Goal: Task Accomplishment & Management: Complete application form

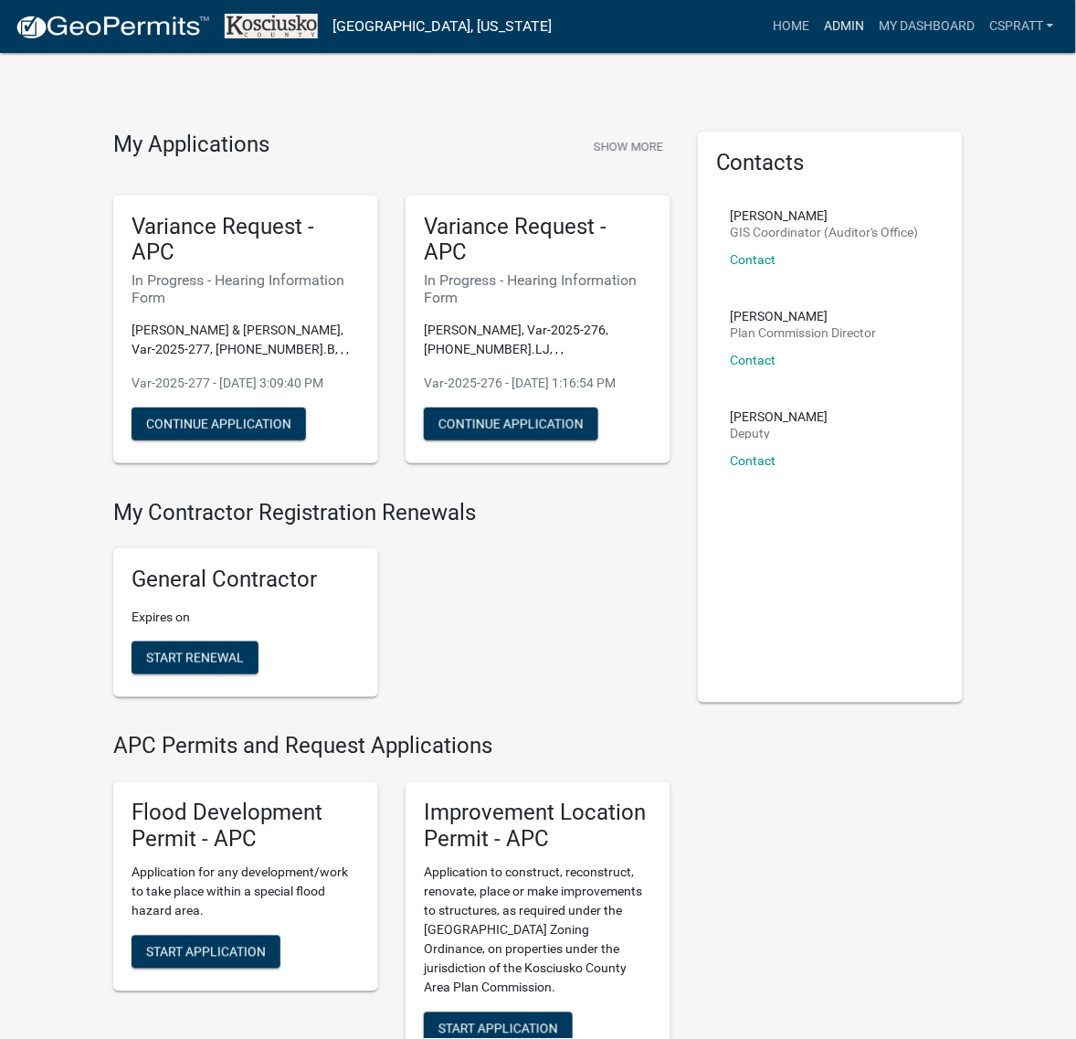
click at [817, 33] on link "Admin" at bounding box center [844, 26] width 55 height 35
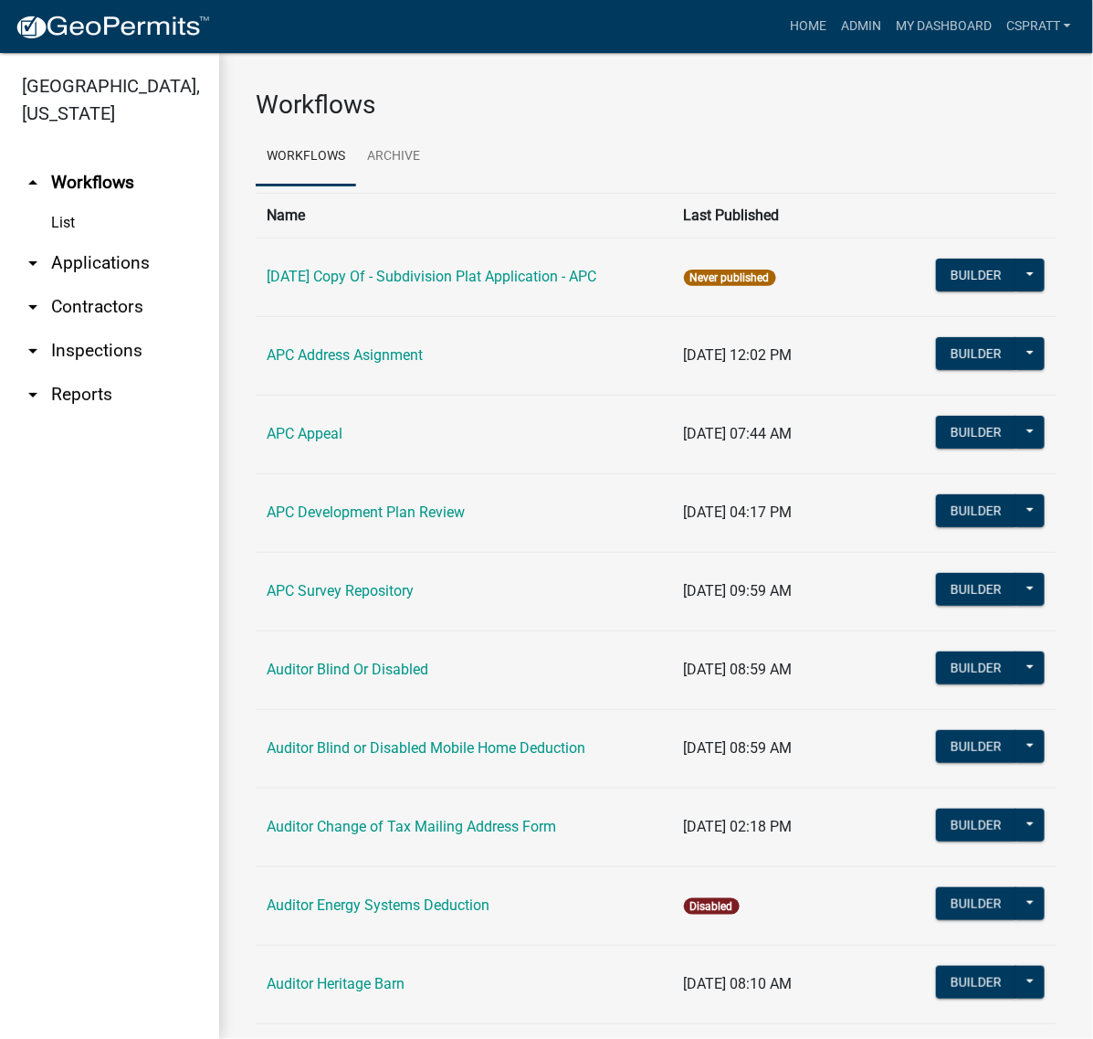
click at [146, 285] on link "arrow_drop_down Applications" at bounding box center [109, 263] width 219 height 44
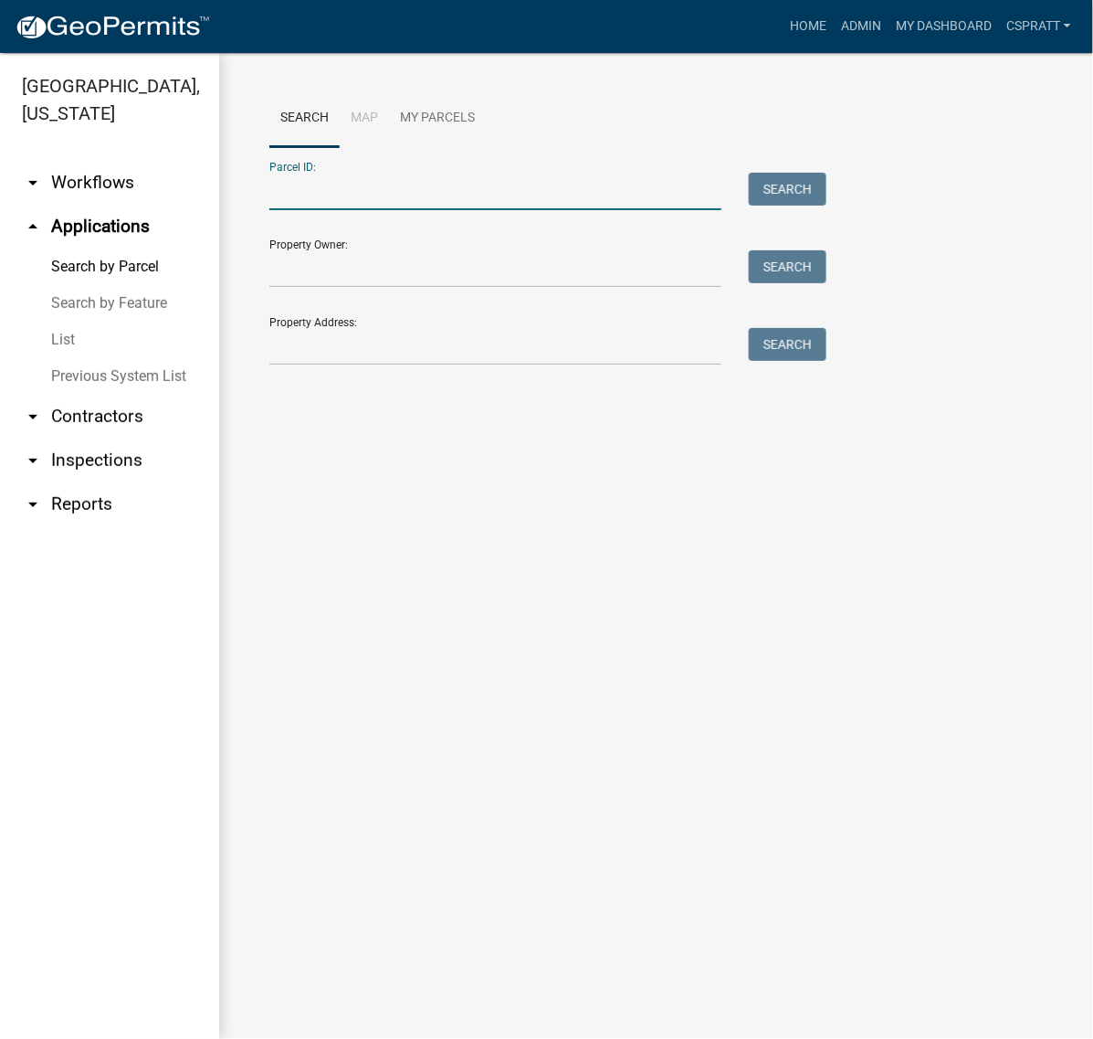
click at [316, 210] on input "Parcel ID:" at bounding box center [495, 191] width 452 height 37
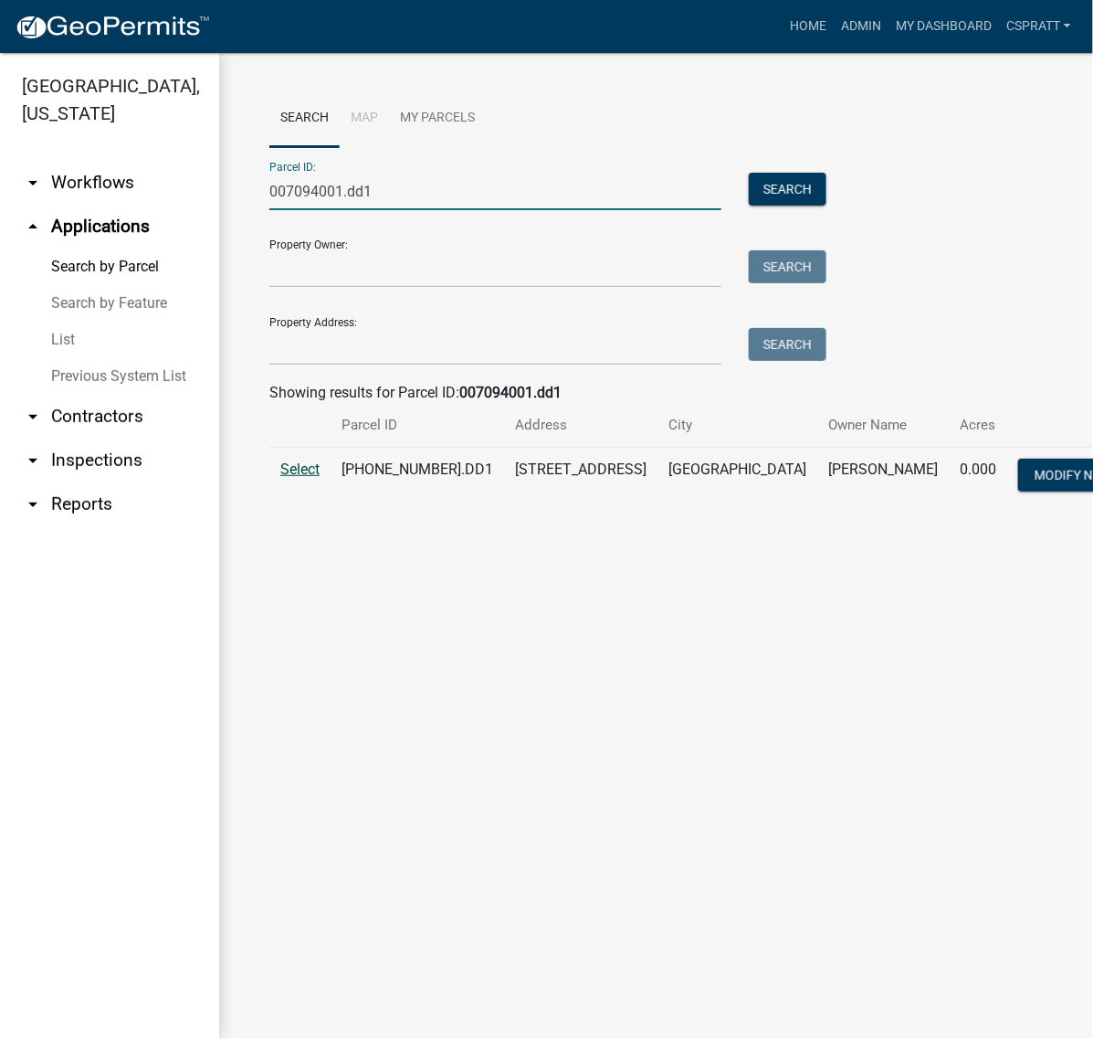
type input "007094001.dd1"
click at [297, 478] on span "Select" at bounding box center [299, 468] width 39 height 17
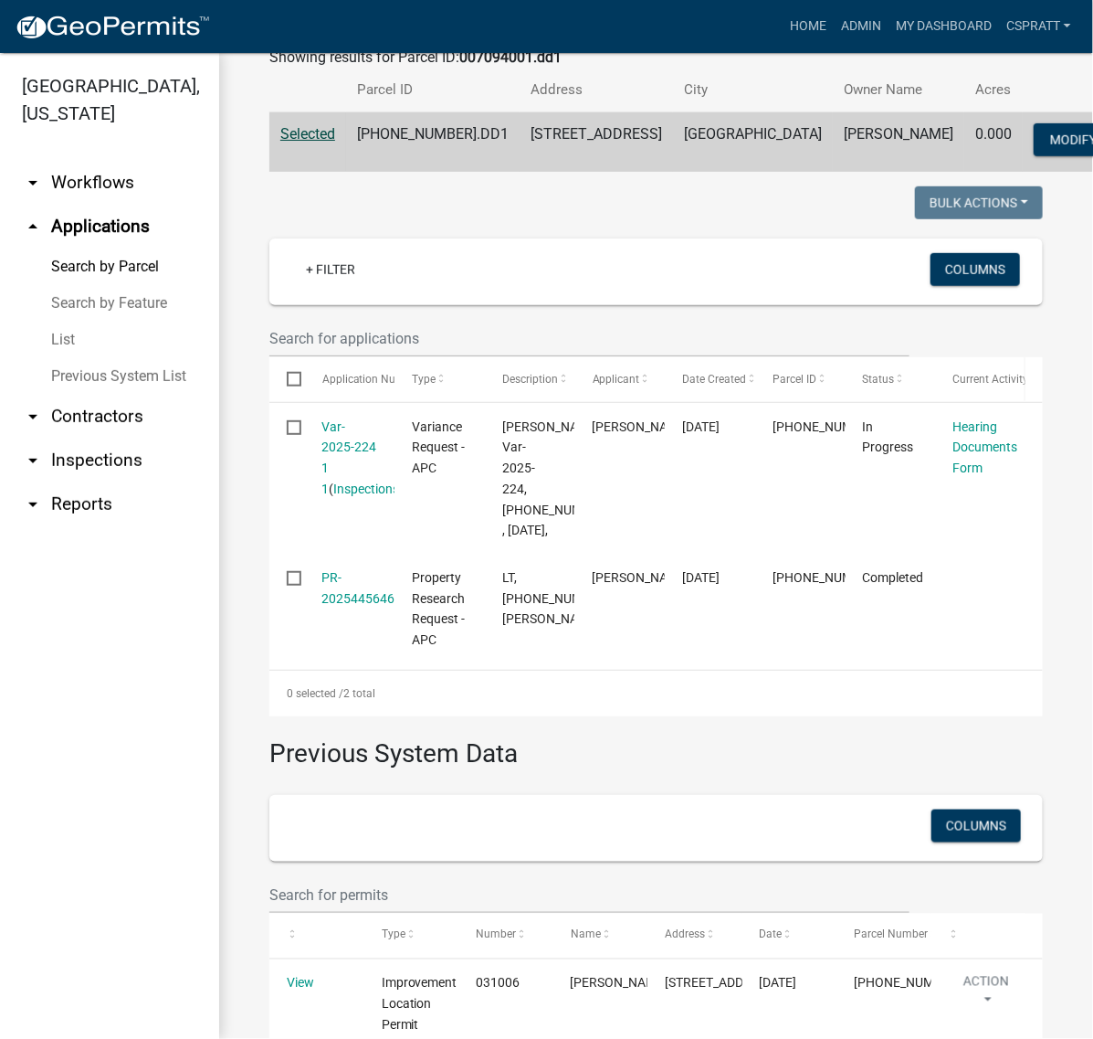
scroll to position [343, 0]
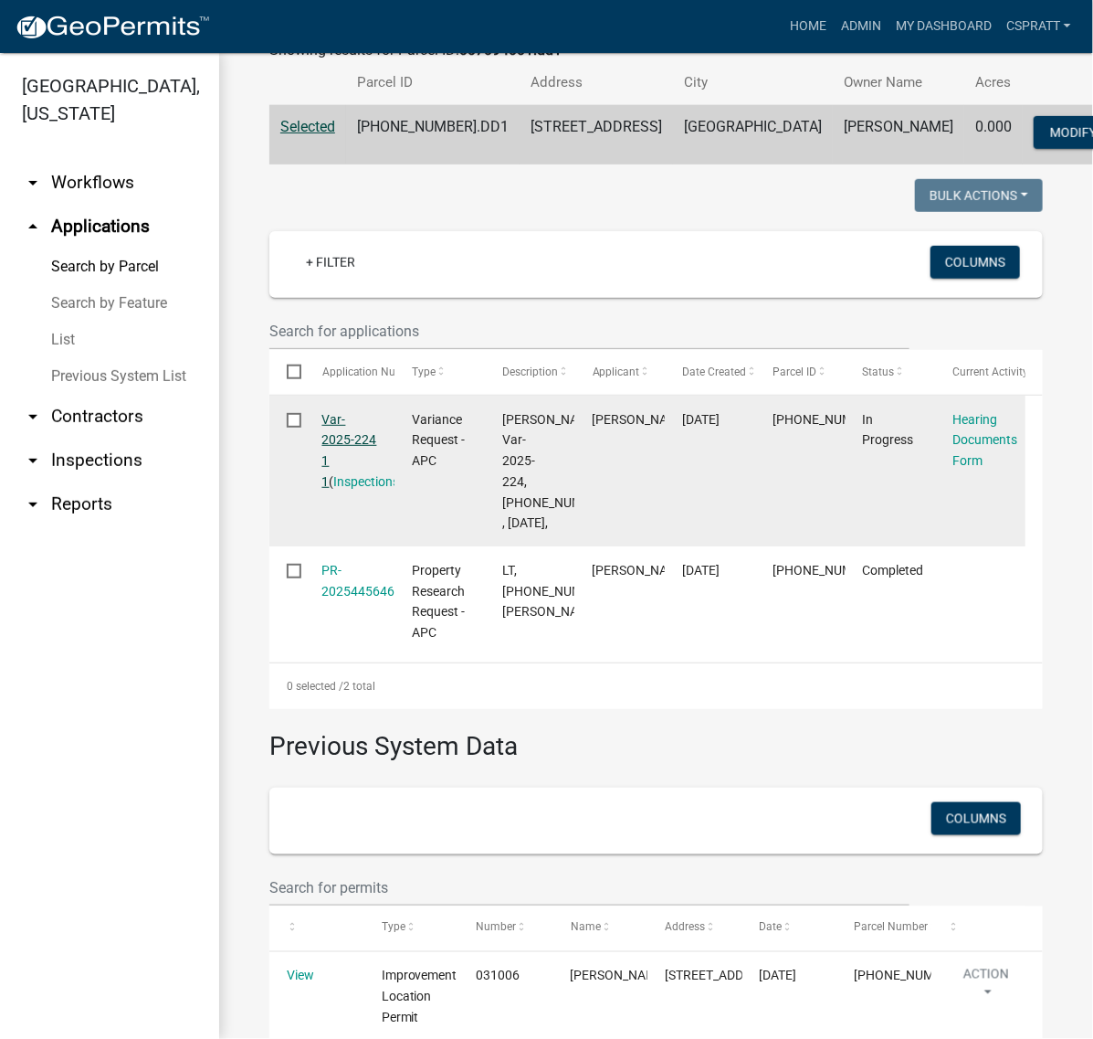
click at [353, 489] on link "Var-2025-224 1 1" at bounding box center [349, 450] width 55 height 77
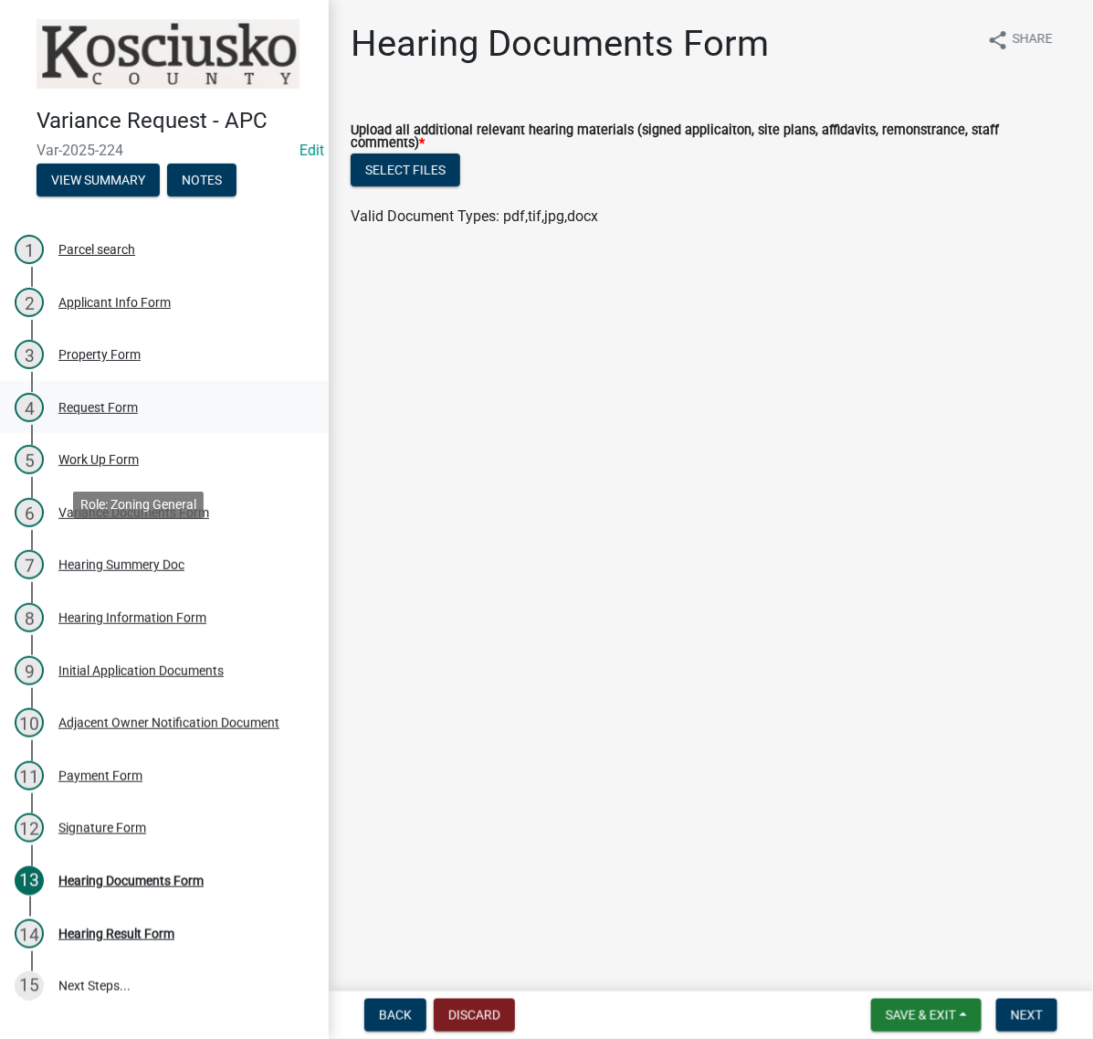
click at [120, 414] on div "Request Form" at bounding box center [97, 407] width 79 height 13
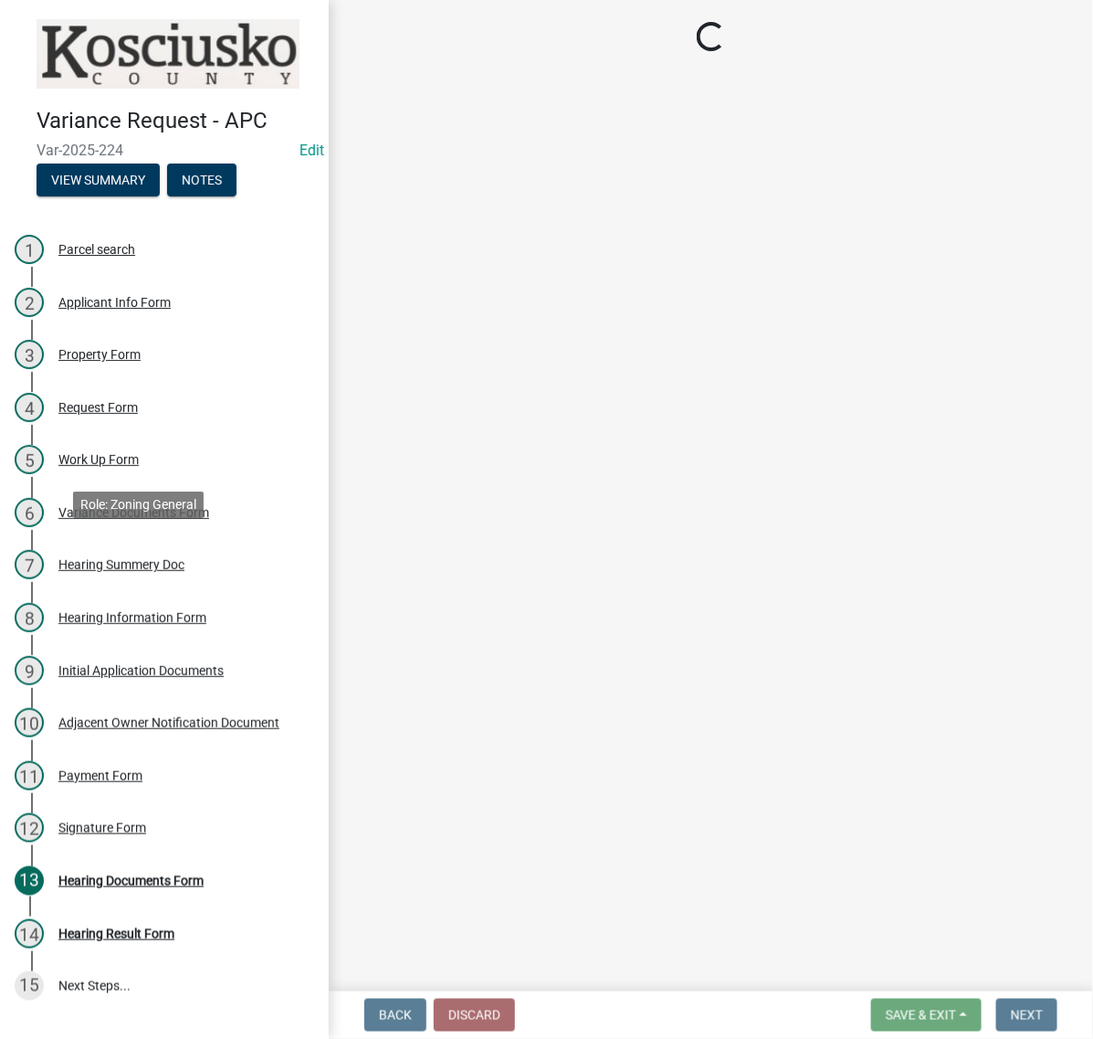
select select "77eb12f8-2a64-4a31-bfec-9b00716b2165"
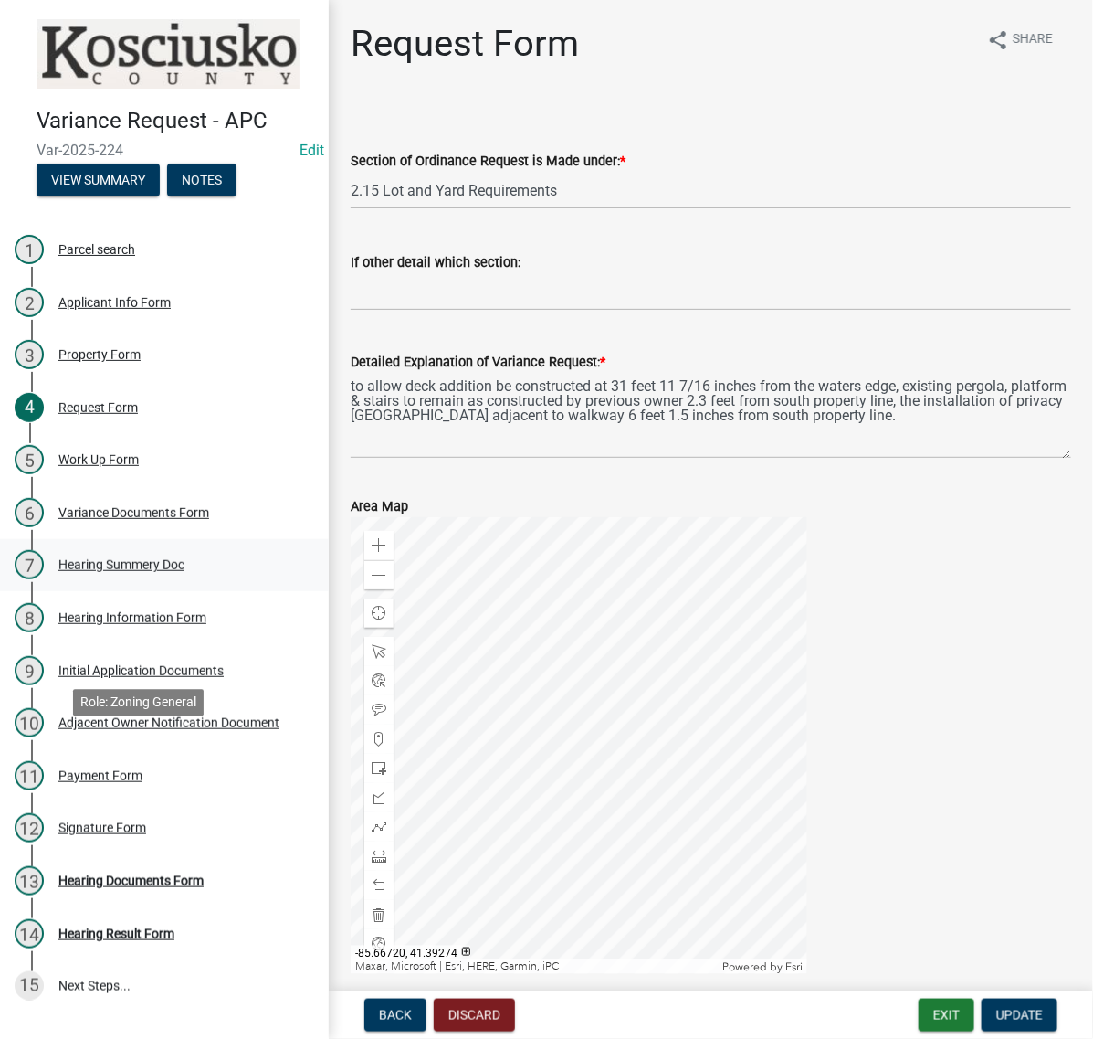
click at [129, 571] on div "Hearing Summery Doc" at bounding box center [121, 564] width 126 height 13
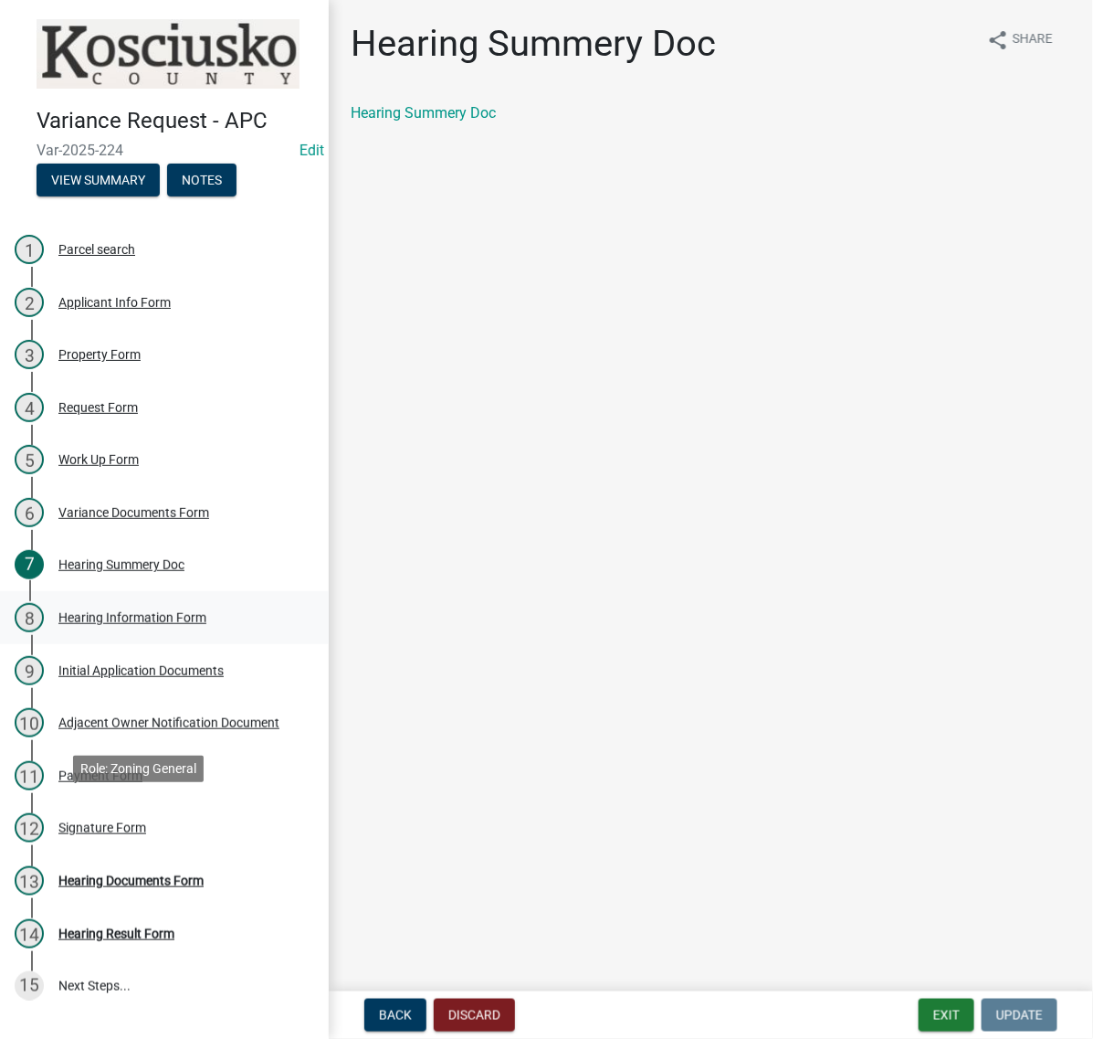
click at [164, 624] on div "Hearing Information Form" at bounding box center [132, 617] width 148 height 13
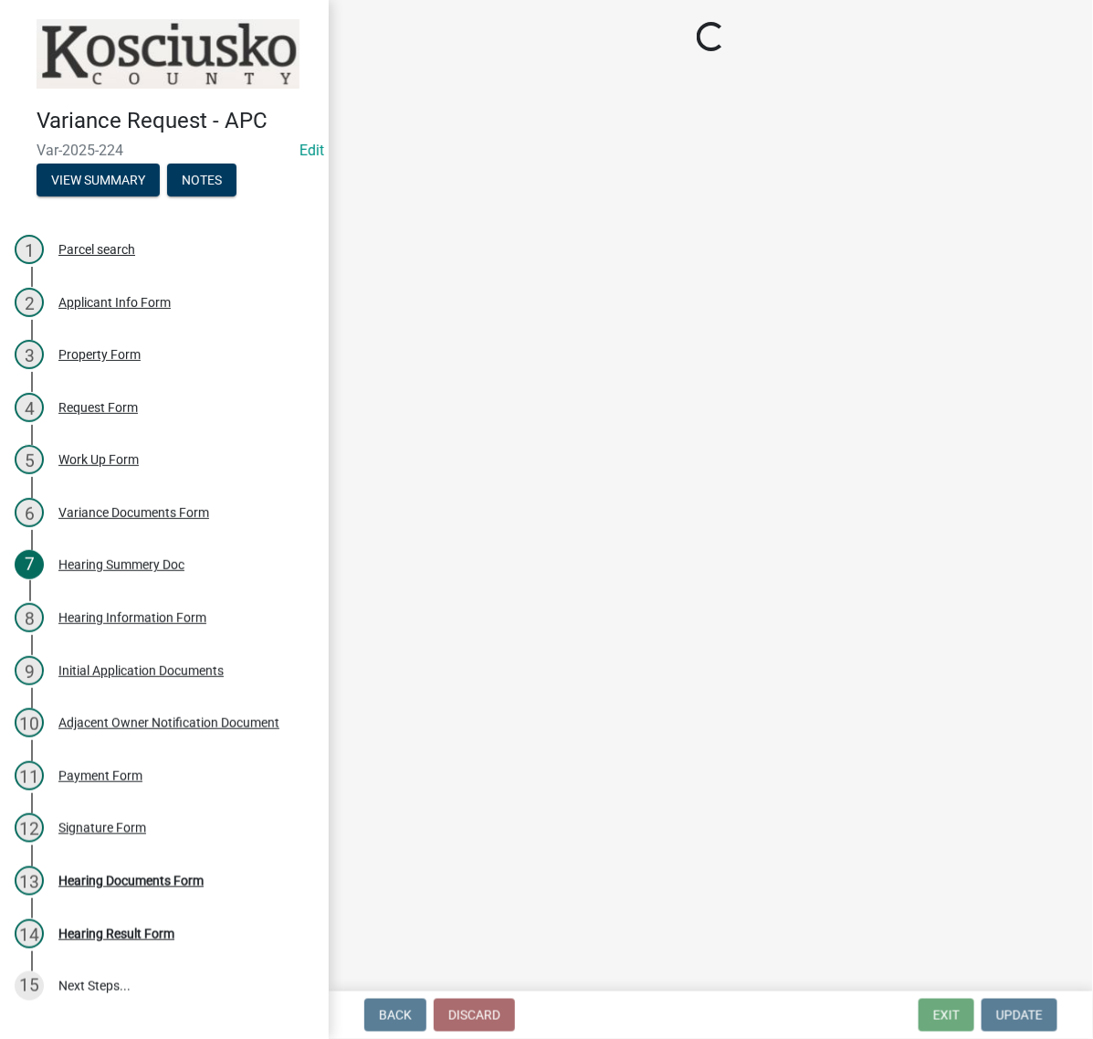
select select "2c42e77b-91e7-4635-824d-3d7e3b59fa99"
select select "9dcac0a2-b0c4-4f3b-8637-840d2209bdca"
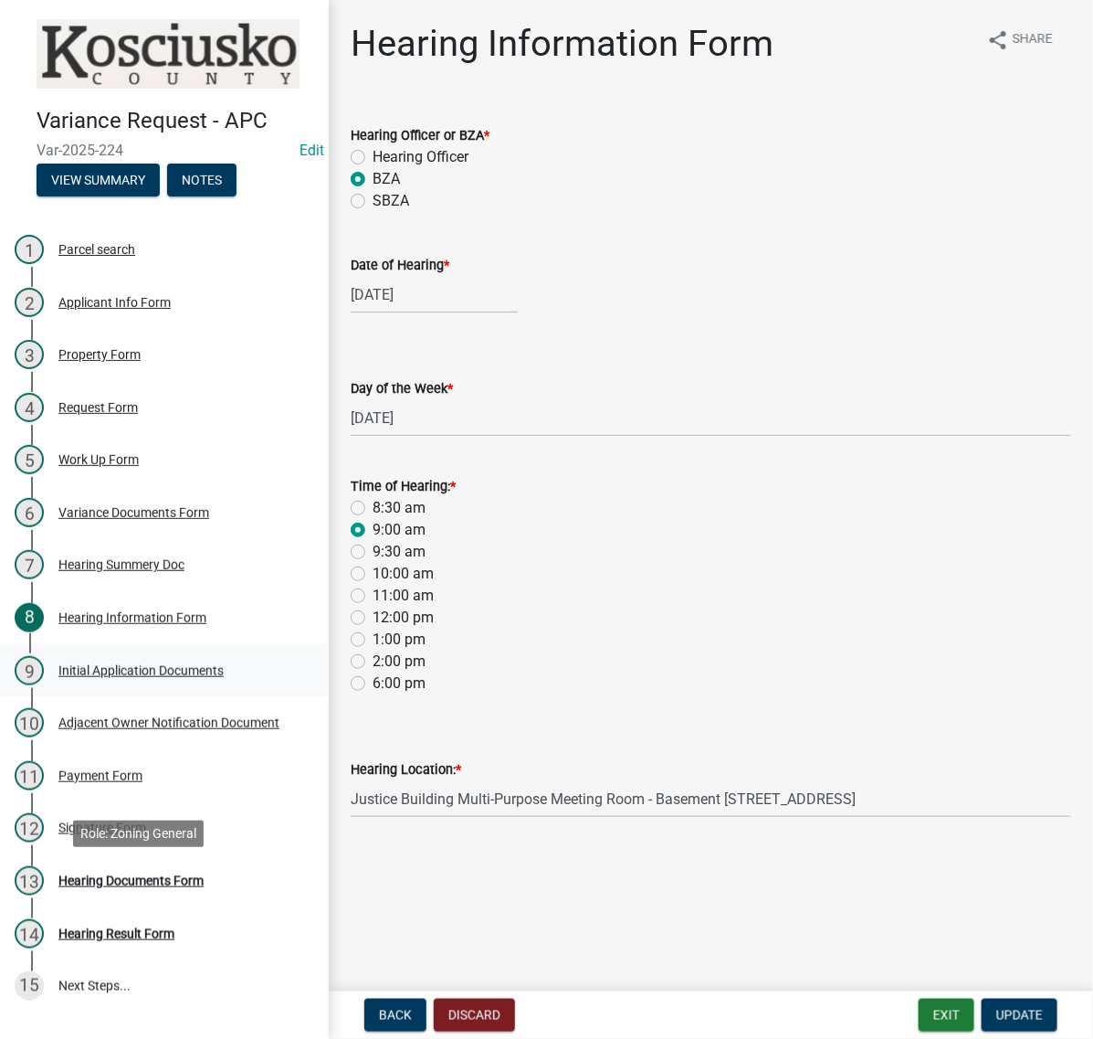
click at [88, 677] on div "Initial Application Documents" at bounding box center [140, 670] width 165 height 13
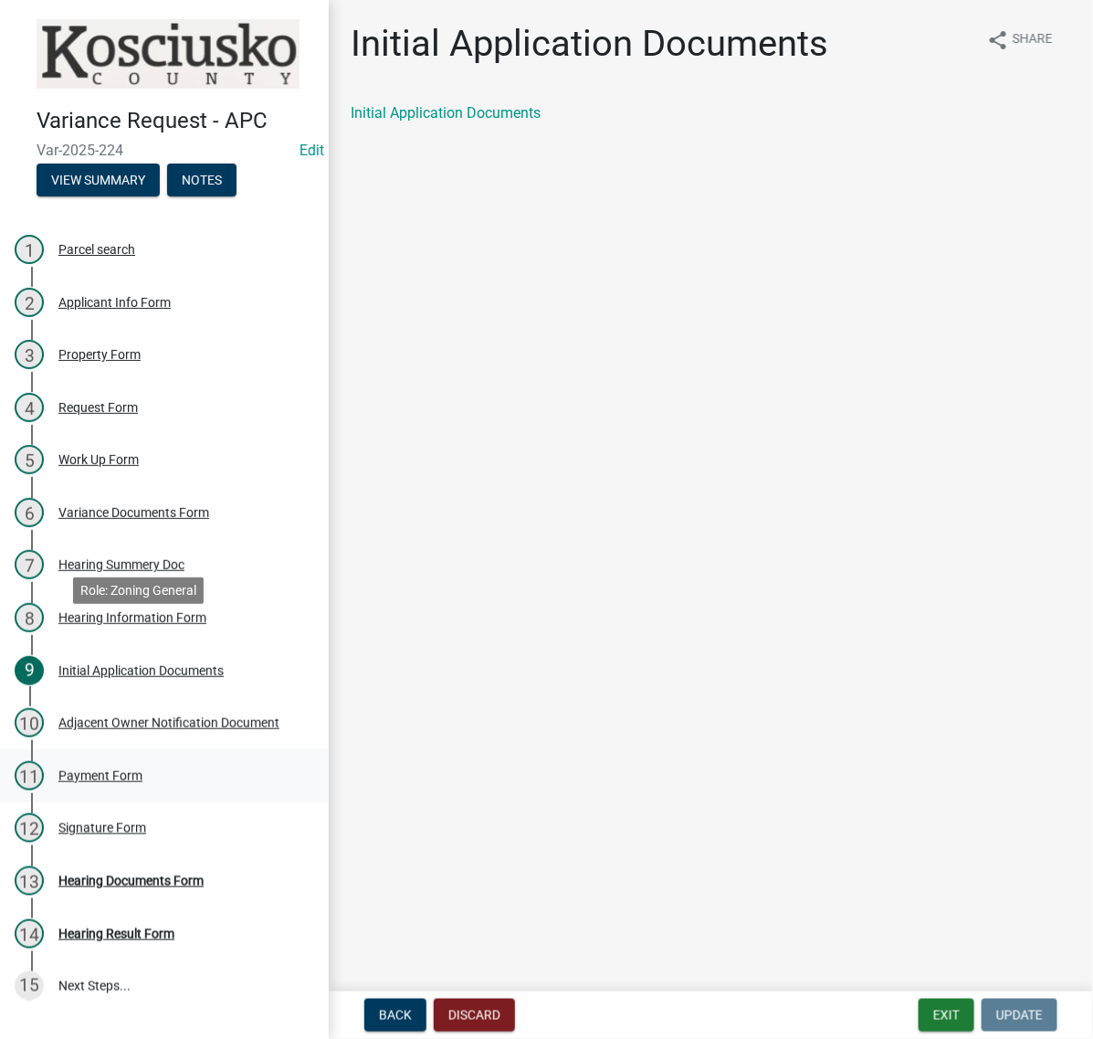
scroll to position [228, 0]
click at [100, 729] on div "Adjacent Owner Notification Document" at bounding box center [168, 722] width 221 height 13
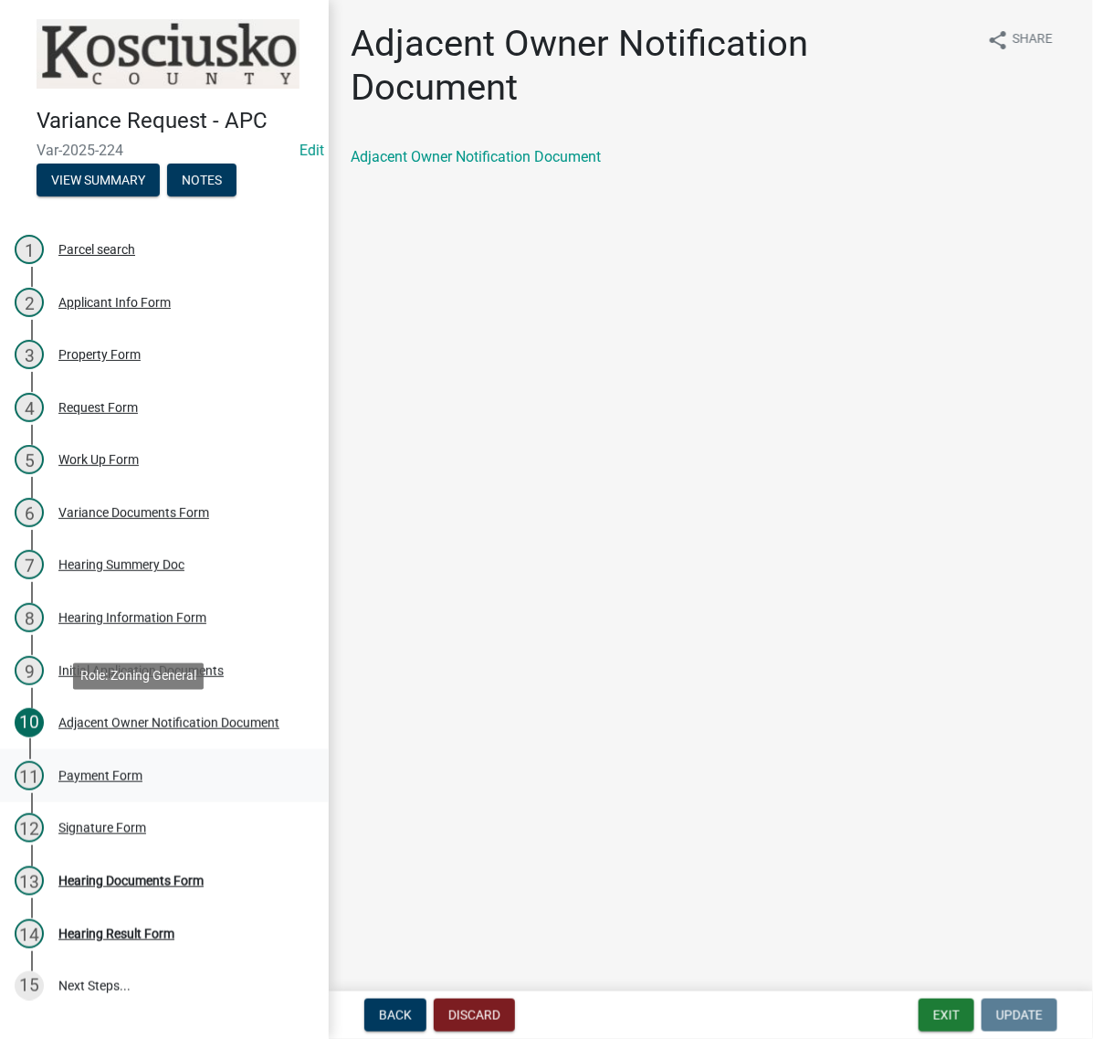
scroll to position [306, 0]
click at [162, 874] on div "Hearing Documents Form" at bounding box center [130, 880] width 145 height 13
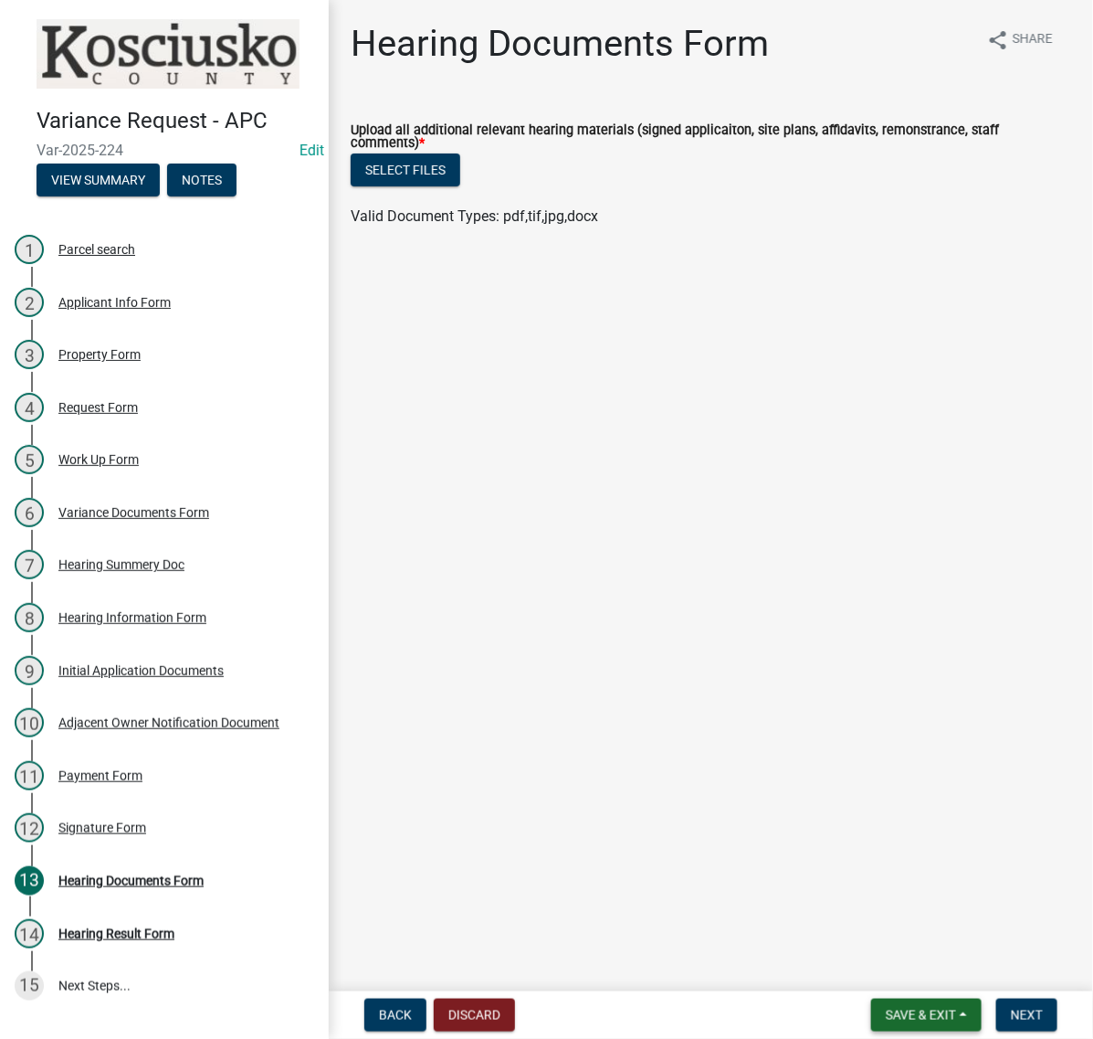
click at [886, 1008] on span "Save & Exit" at bounding box center [921, 1015] width 70 height 15
click at [836, 957] on button "Save & Exit" at bounding box center [909, 959] width 146 height 44
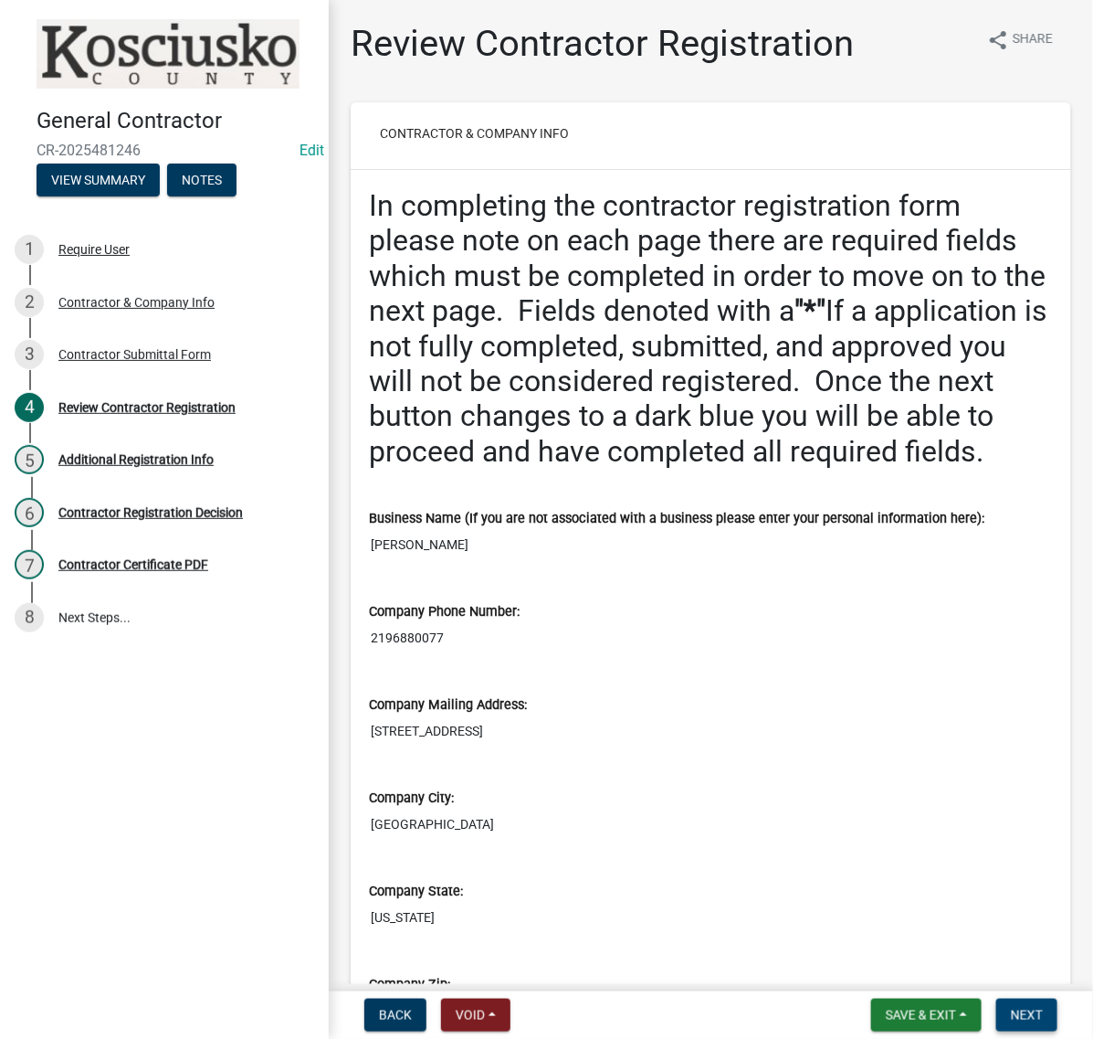
click at [1017, 1017] on span "Next" at bounding box center [1027, 1015] width 32 height 15
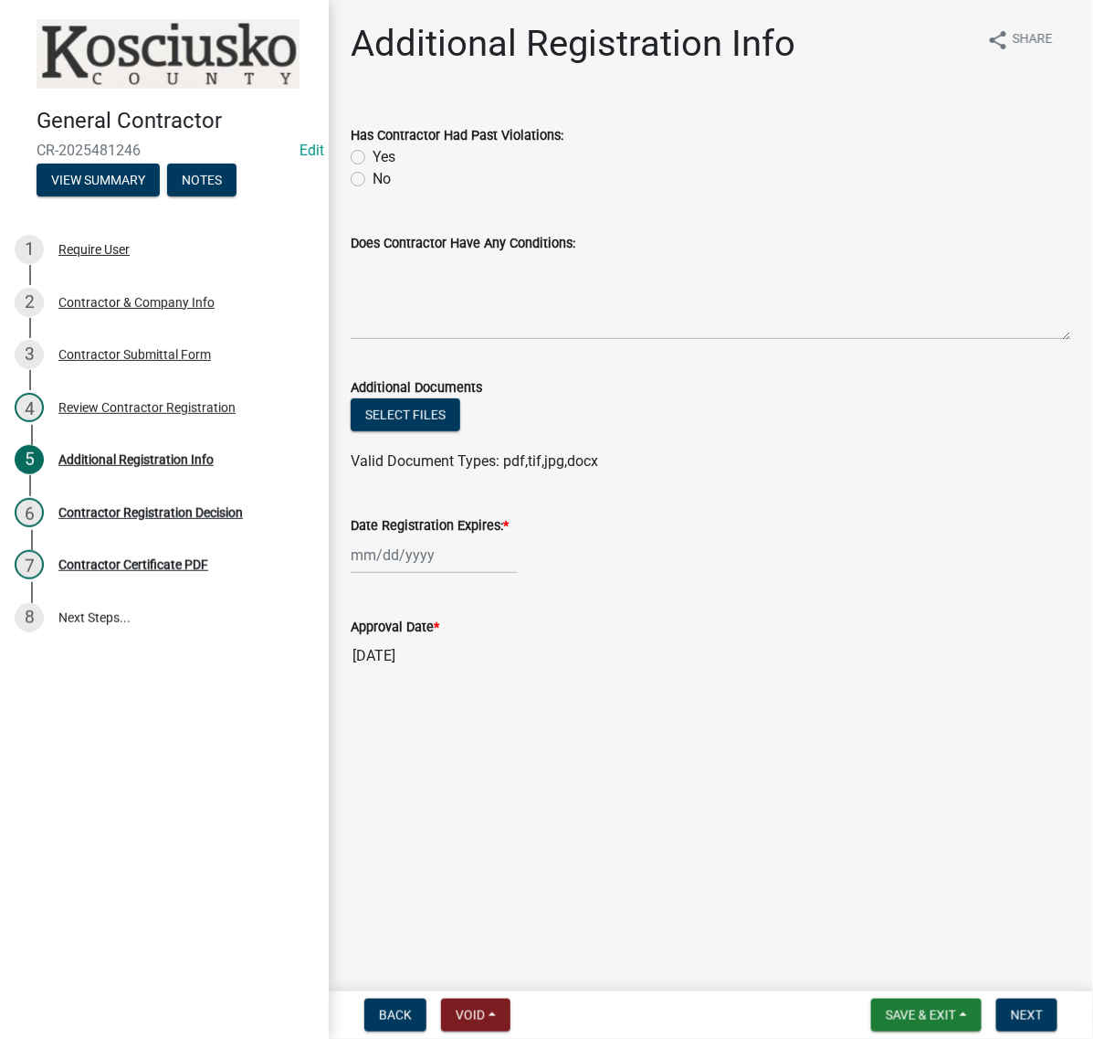
click at [373, 190] on label "No" at bounding box center [382, 179] width 18 height 22
click at [373, 180] on input "No" at bounding box center [379, 174] width 12 height 12
radio input "true"
click at [382, 340] on textarea "Does Contractor Have Any Conditions:" at bounding box center [711, 297] width 721 height 86
type textarea "none"
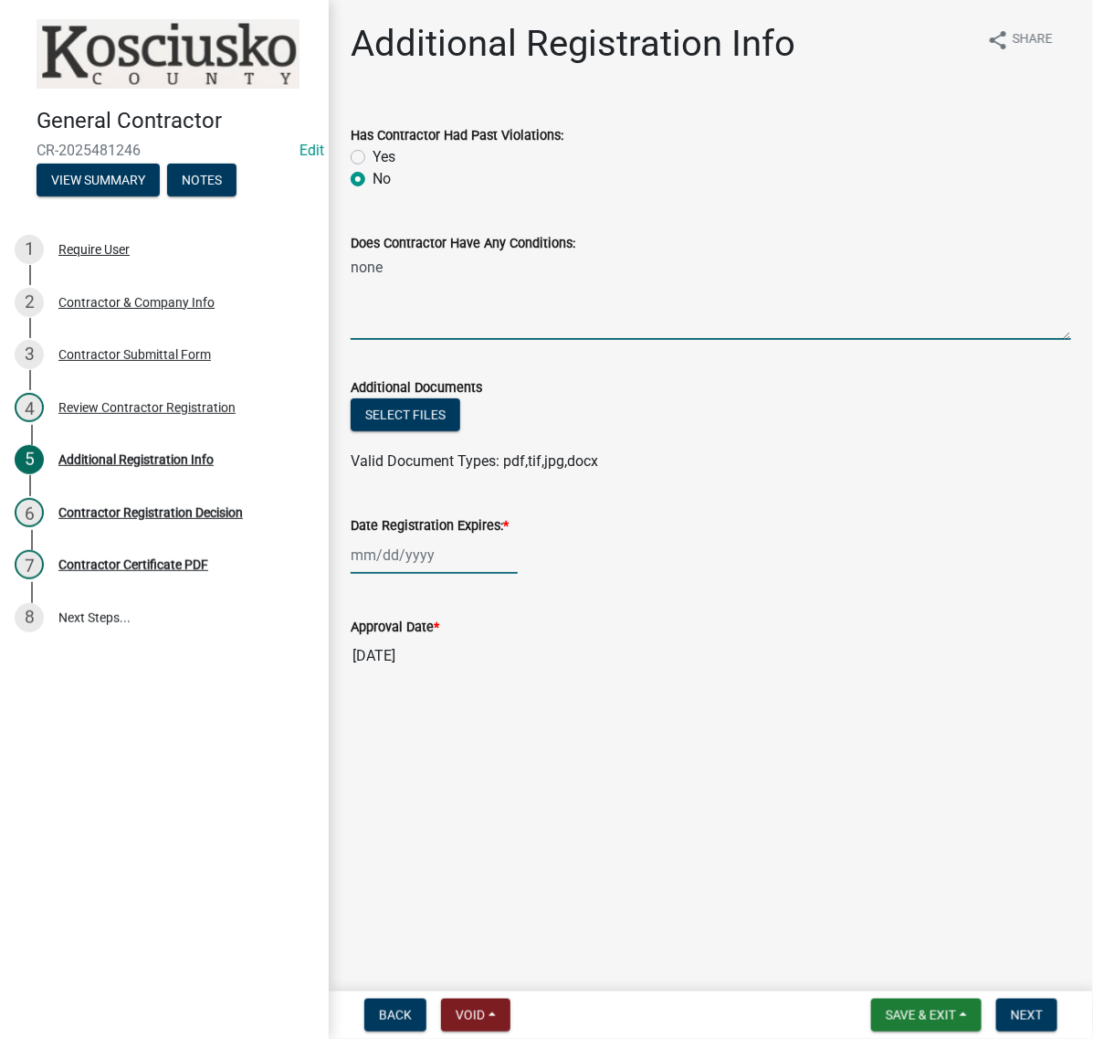
click at [406, 574] on div at bounding box center [434, 554] width 167 height 37
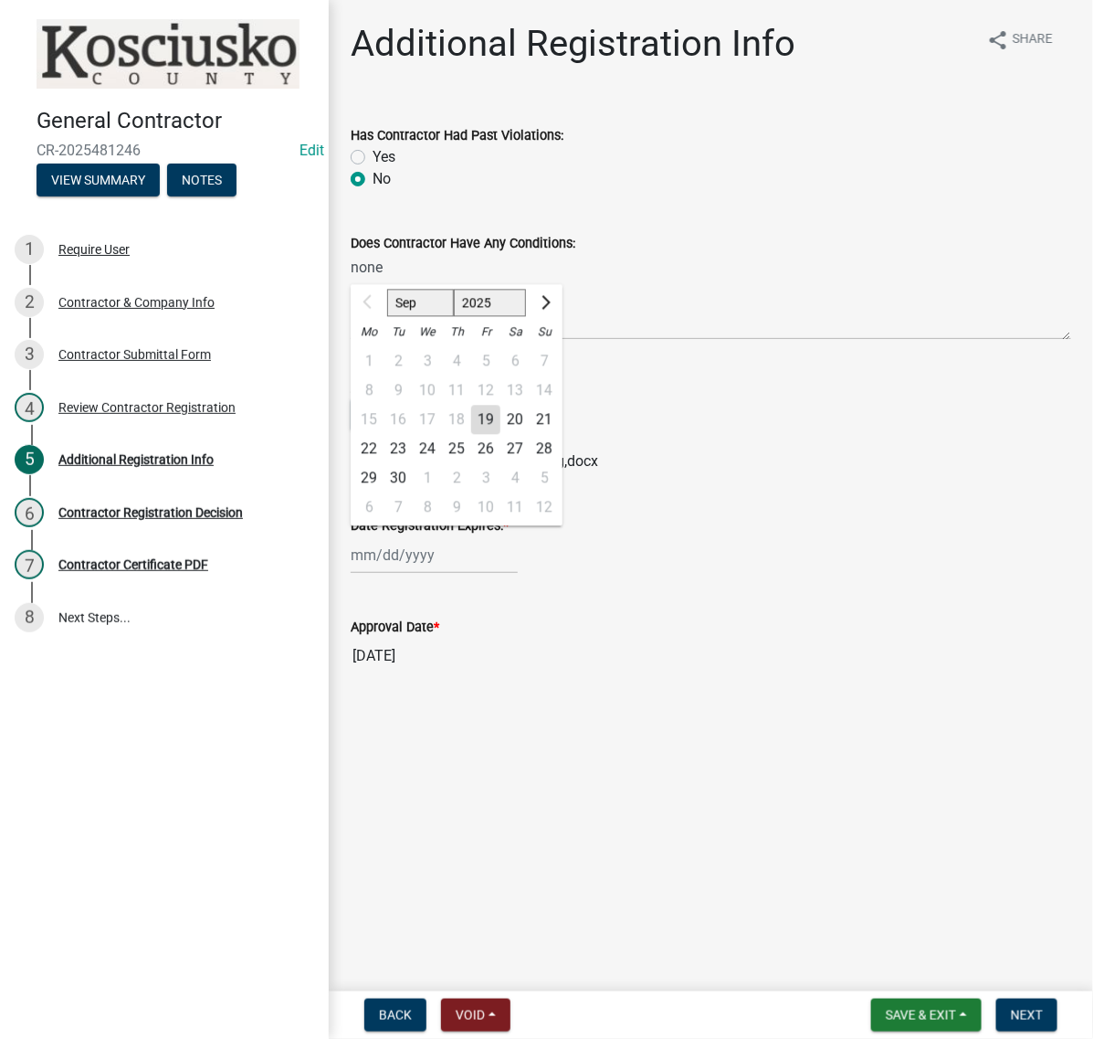
click at [519, 317] on select "2025 2026 2027 2028 2029 2030 2031 2032 2033 2034 2035 2036 2037 2038 2039 2040…" at bounding box center [490, 303] width 73 height 27
select select "2026"
click at [485, 317] on select "2025 2026 2027 2028 2029 2030 2031 2032 2033 2034 2035 2036 2037 2038 2039 2040…" at bounding box center [490, 303] width 73 height 27
click at [530, 435] on div "19" at bounding box center [515, 420] width 29 height 29
type input "[DATE]"
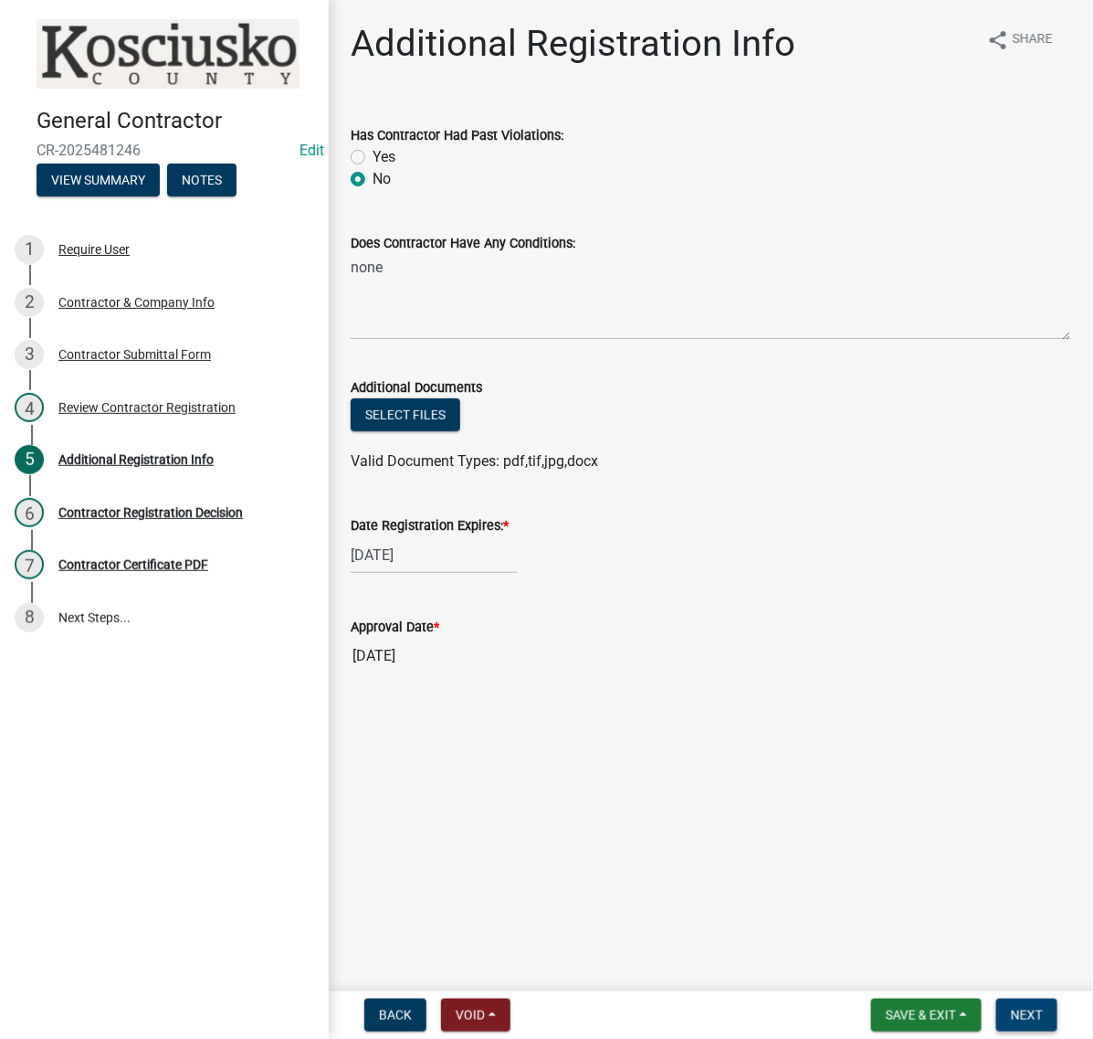
click at [997, 998] on button "Next" at bounding box center [1027, 1014] width 61 height 33
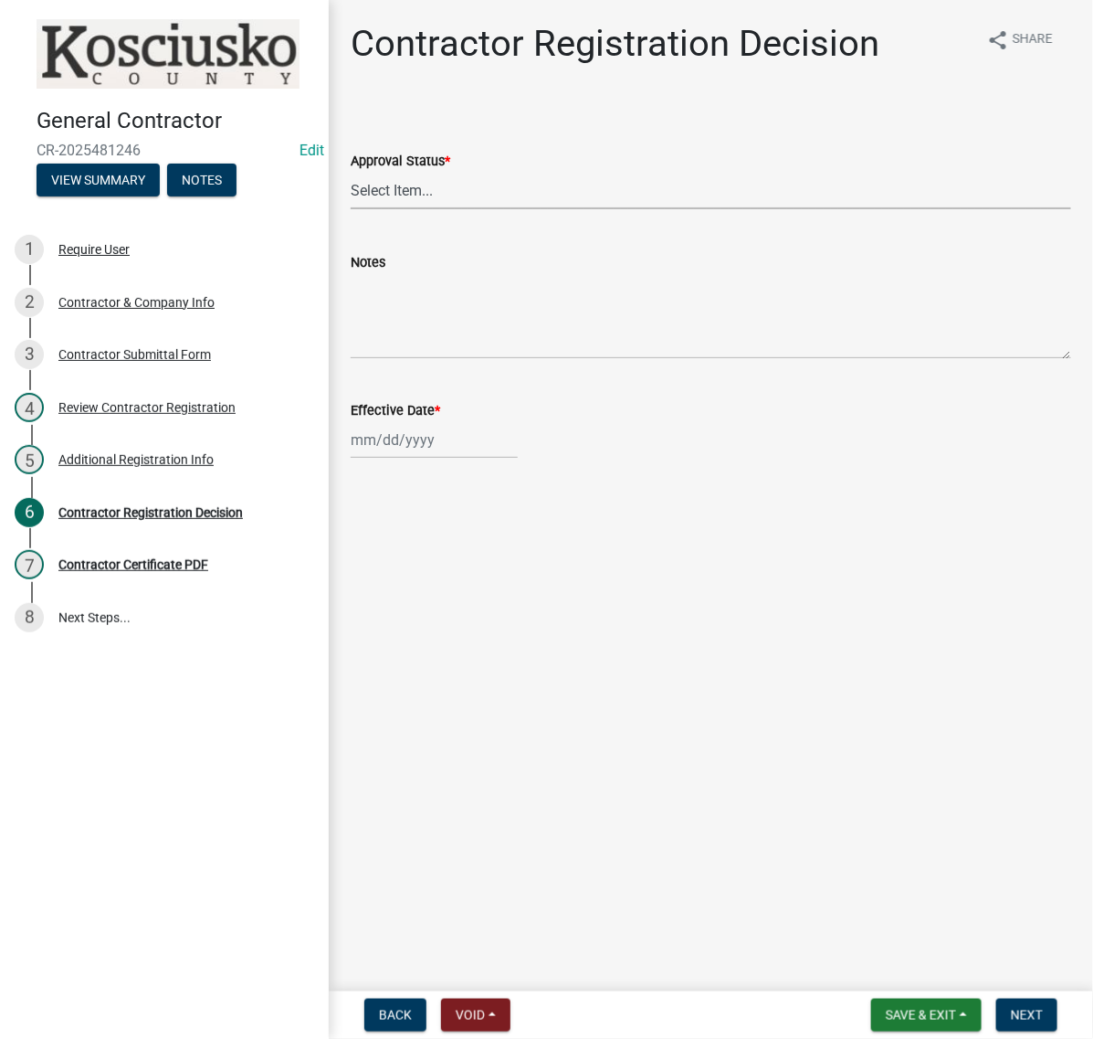
drag, startPoint x: 423, startPoint y: 284, endPoint x: 423, endPoint y: 302, distance: 18.3
click at [423, 209] on select "Select Item... Approved Denied" at bounding box center [711, 190] width 721 height 37
click at [356, 209] on select "Select Item... Approved Denied" at bounding box center [711, 190] width 721 height 37
select select "8e4351d7-4ebf-4714-a7c9-c8187f00e083"
click at [405, 459] on div at bounding box center [434, 439] width 167 height 37
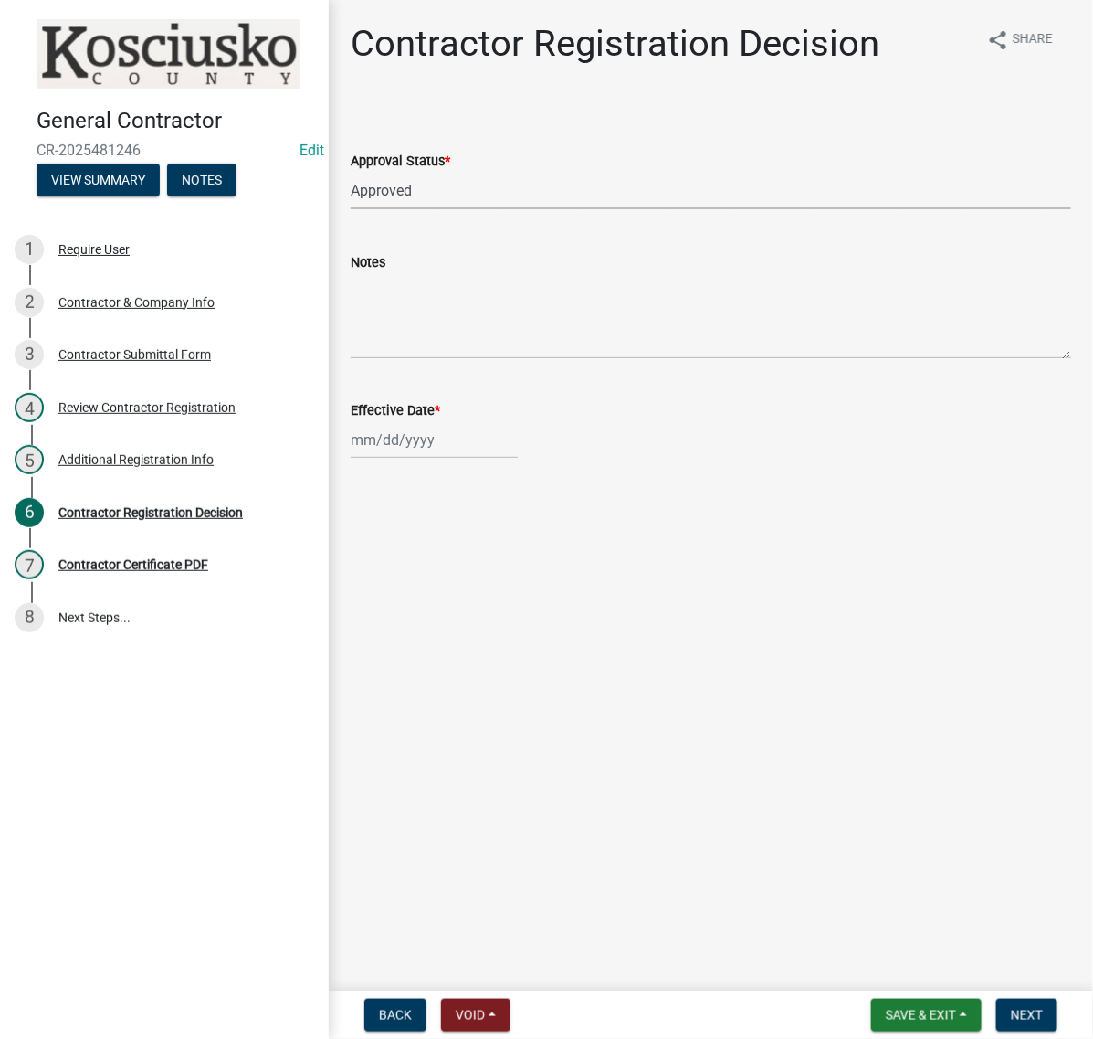
select select "9"
select select "2025"
click at [501, 631] on div "19" at bounding box center [485, 616] width 29 height 29
type input "[DATE]"
click at [997, 1007] on button "Next" at bounding box center [1027, 1014] width 61 height 33
